Goal: Task Accomplishment & Management: Manage account settings

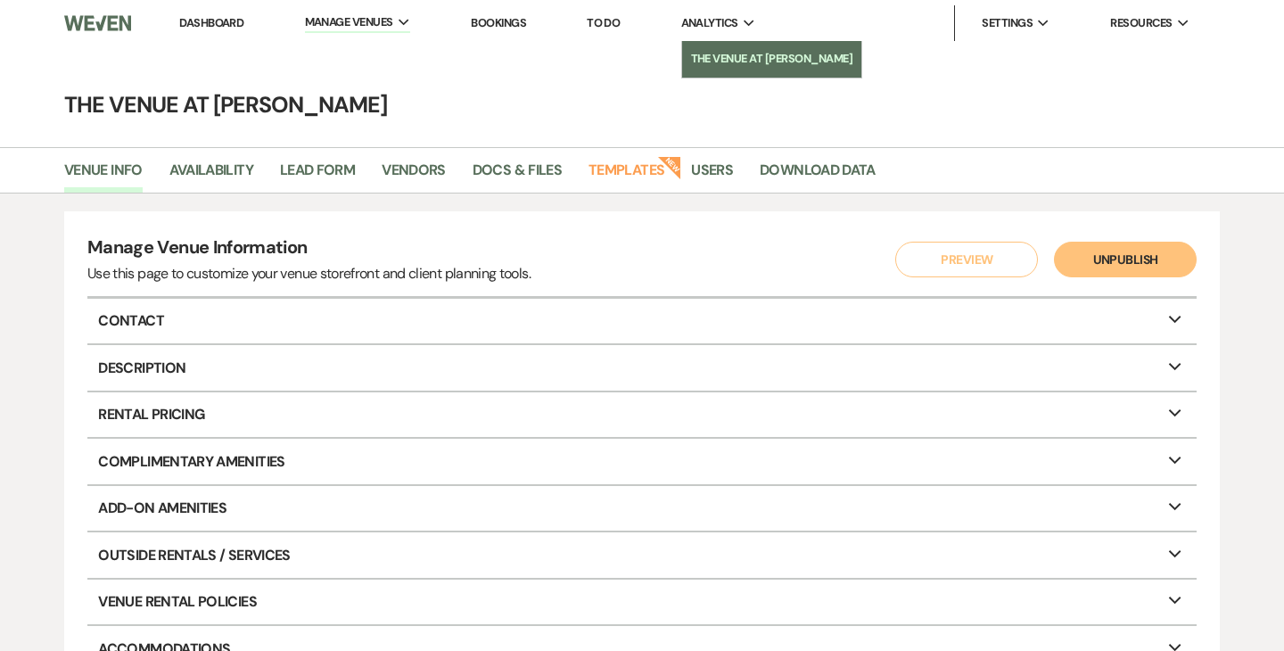
click at [720, 53] on li "The Venue at [PERSON_NAME]" at bounding box center [772, 59] width 162 height 18
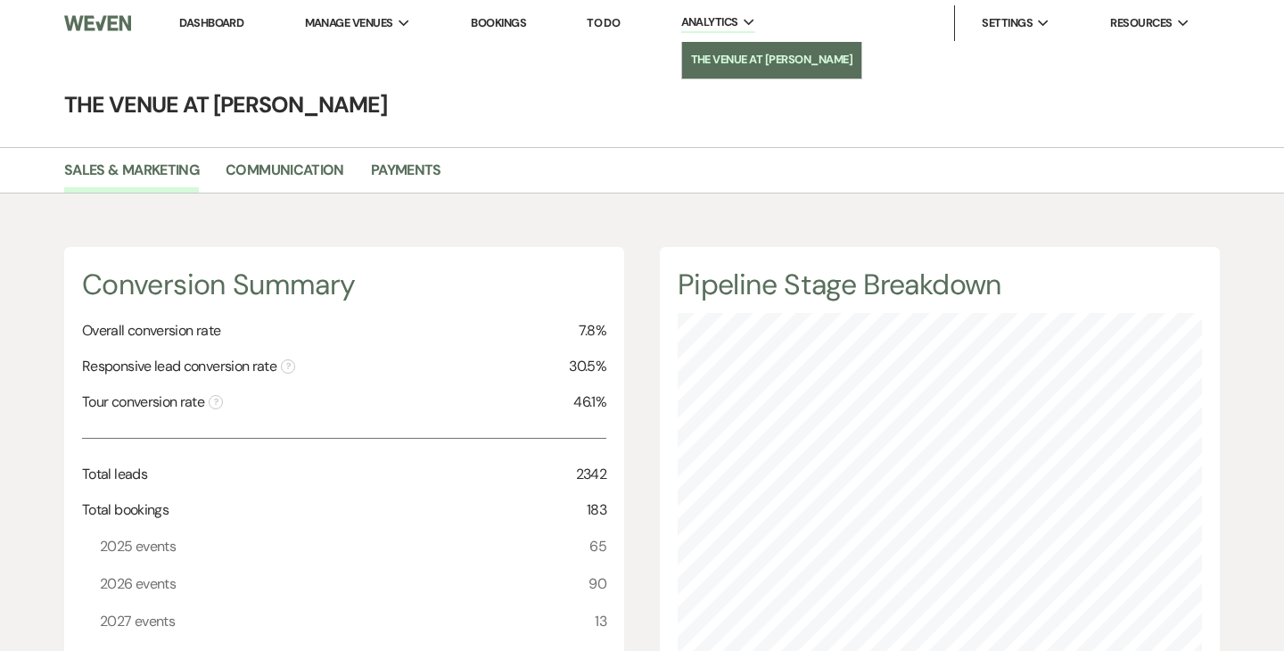
scroll to position [651, 1284]
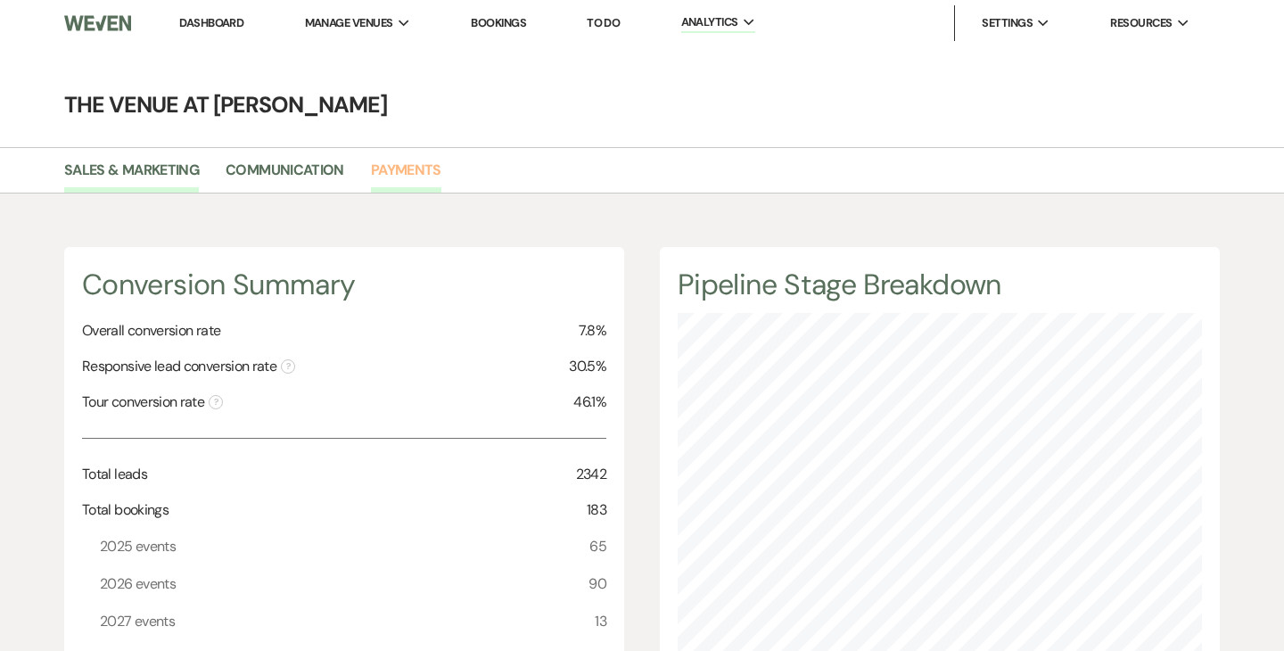
click at [393, 179] on link "Payments" at bounding box center [406, 176] width 70 height 34
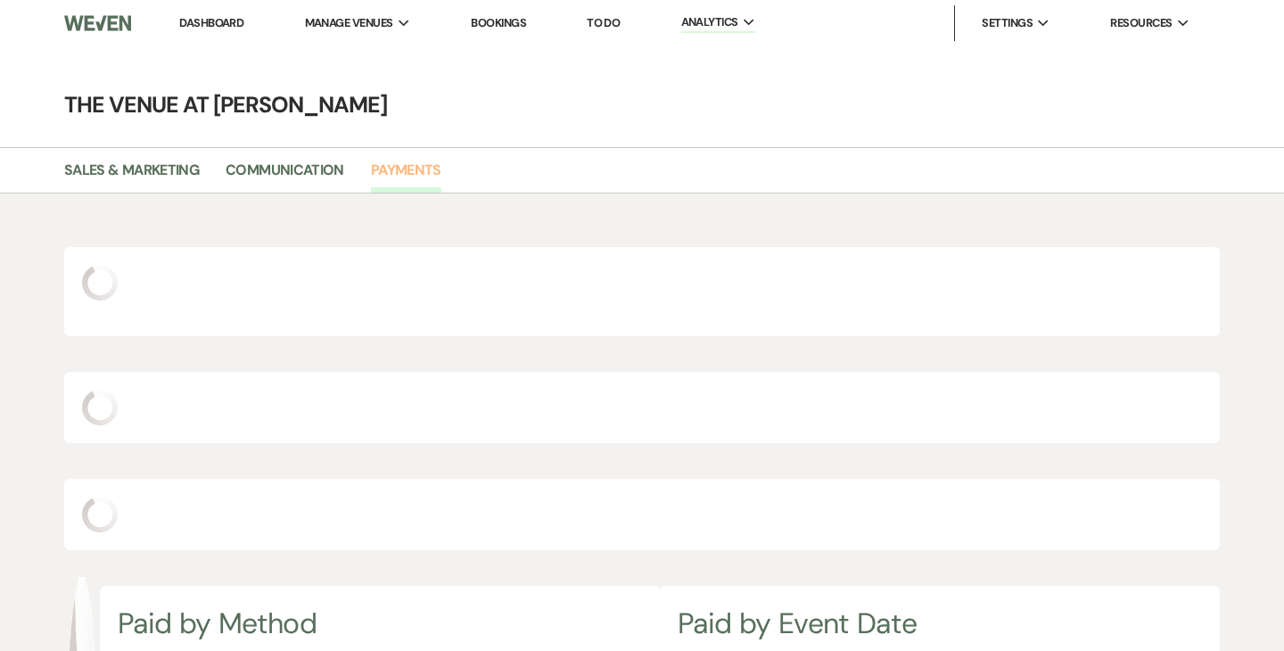
scroll to position [651, 1284]
select select "2025"
